Goal: Check status: Check status

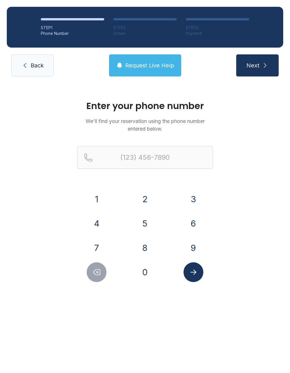
click at [146, 199] on button "2" at bounding box center [145, 199] width 20 height 20
click at [100, 205] on button "1" at bounding box center [97, 199] width 20 height 20
click at [96, 230] on button "4" at bounding box center [97, 223] width 20 height 20
click at [146, 223] on button "5" at bounding box center [145, 223] width 20 height 20
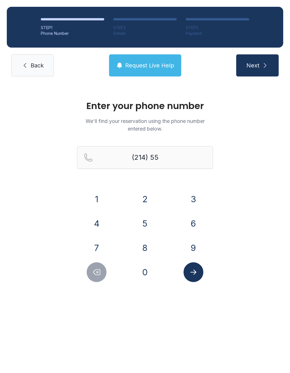
click at [95, 204] on button "1" at bounding box center [97, 199] width 20 height 20
click at [97, 276] on button "Delete number" at bounding box center [97, 272] width 20 height 20
click at [99, 276] on icon "Delete number" at bounding box center [96, 272] width 8 height 8
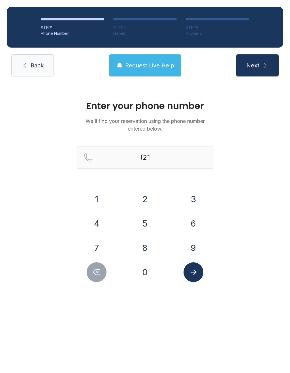
click at [95, 272] on icon "Delete number" at bounding box center [96, 272] width 8 height 8
type input "(2"
click at [95, 272] on icon "Delete number" at bounding box center [96, 272] width 8 height 8
click at [95, 271] on icon "Delete number" at bounding box center [96, 272] width 7 height 5
click at [27, 58] on link "Back" at bounding box center [32, 65] width 42 height 22
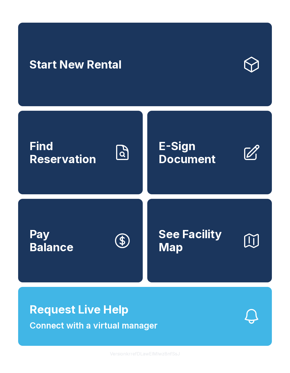
click at [93, 183] on link "Find Reservation" at bounding box center [80, 153] width 125 height 84
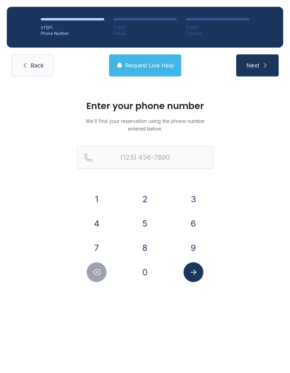
click at [145, 204] on button "2" at bounding box center [145, 199] width 20 height 20
click at [104, 199] on button "1" at bounding box center [97, 199] width 20 height 20
click at [94, 221] on button "4" at bounding box center [97, 223] width 20 height 20
click at [142, 228] on button "5" at bounding box center [145, 223] width 20 height 20
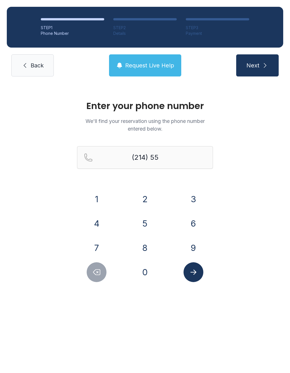
click at [100, 202] on button "1" at bounding box center [97, 199] width 20 height 20
click at [190, 199] on button "3" at bounding box center [193, 199] width 20 height 20
click at [150, 199] on button "2" at bounding box center [145, 199] width 20 height 20
click at [147, 242] on button "8" at bounding box center [145, 248] width 20 height 20
click at [195, 196] on button "3" at bounding box center [193, 199] width 20 height 20
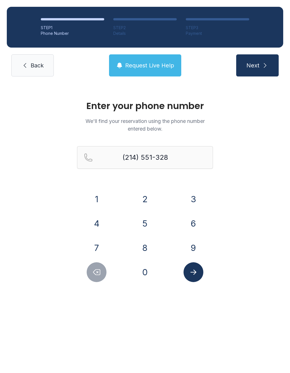
type input "[PHONE_NUMBER]"
click at [190, 277] on button "Submit lookup form" at bounding box center [193, 272] width 20 height 20
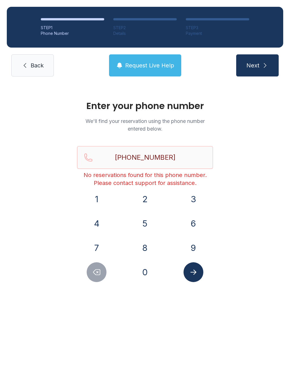
click at [39, 69] on link "Back" at bounding box center [32, 65] width 42 height 22
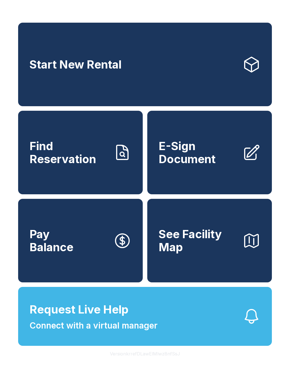
click at [81, 179] on link "Find Reservation" at bounding box center [80, 153] width 125 height 84
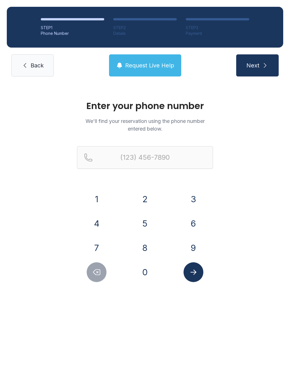
click at [40, 64] on span "Back" at bounding box center [37, 65] width 13 height 8
